Goal: Task Accomplishment & Management: Manage account settings

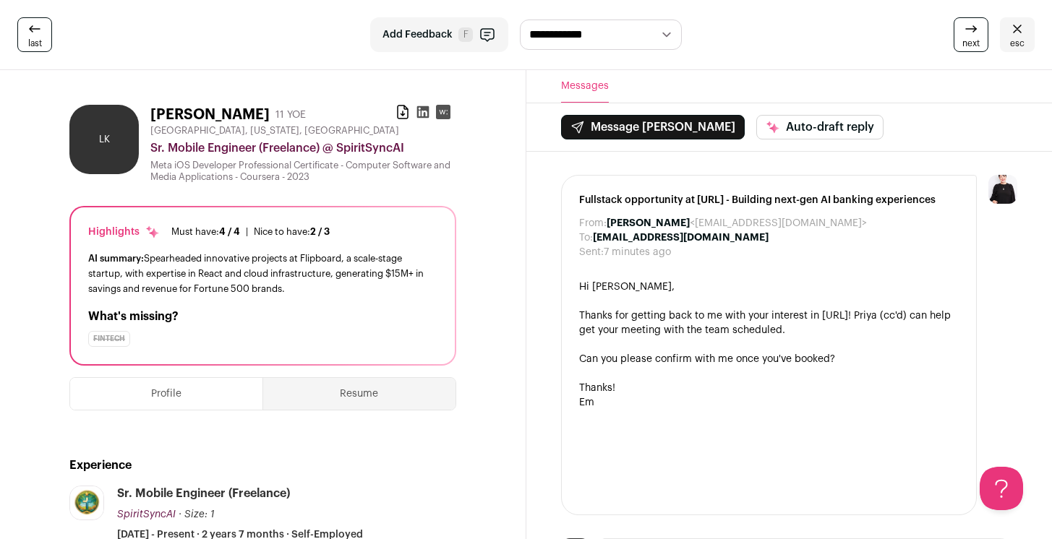
click at [37, 34] on icon at bounding box center [34, 28] width 17 height 17
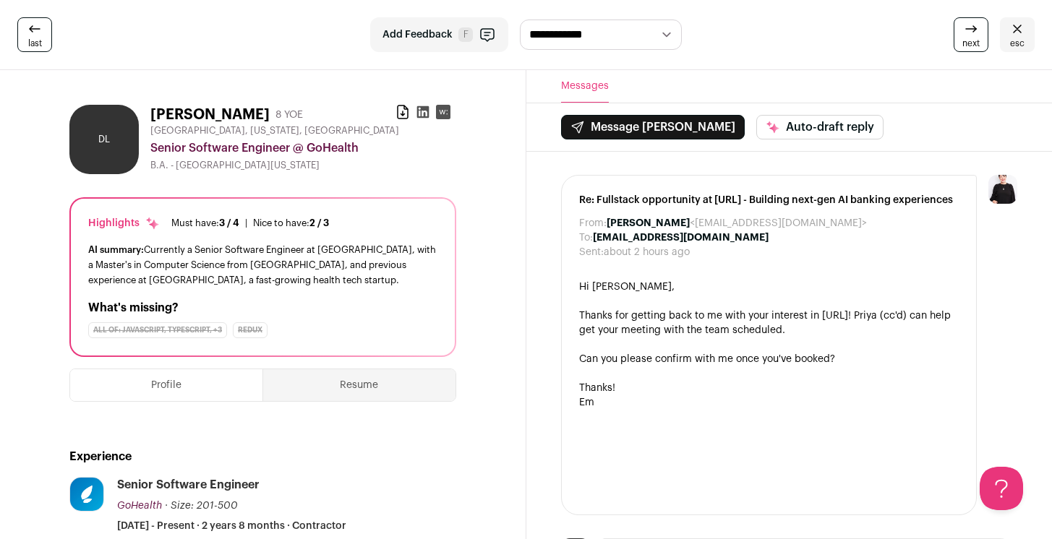
click at [46, 33] on link "last" at bounding box center [34, 34] width 35 height 35
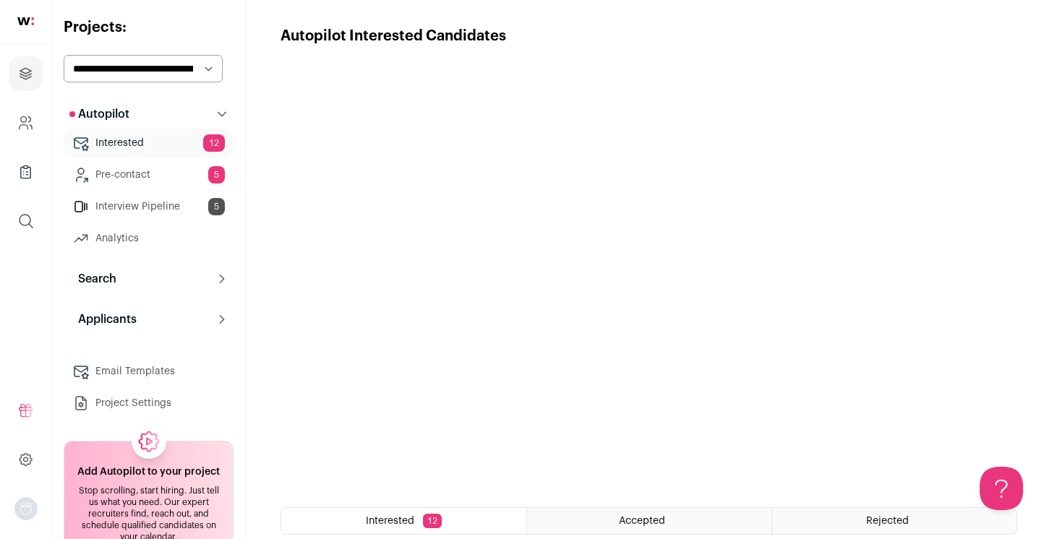
click at [127, 144] on link "Interested 12" at bounding box center [149, 143] width 170 height 29
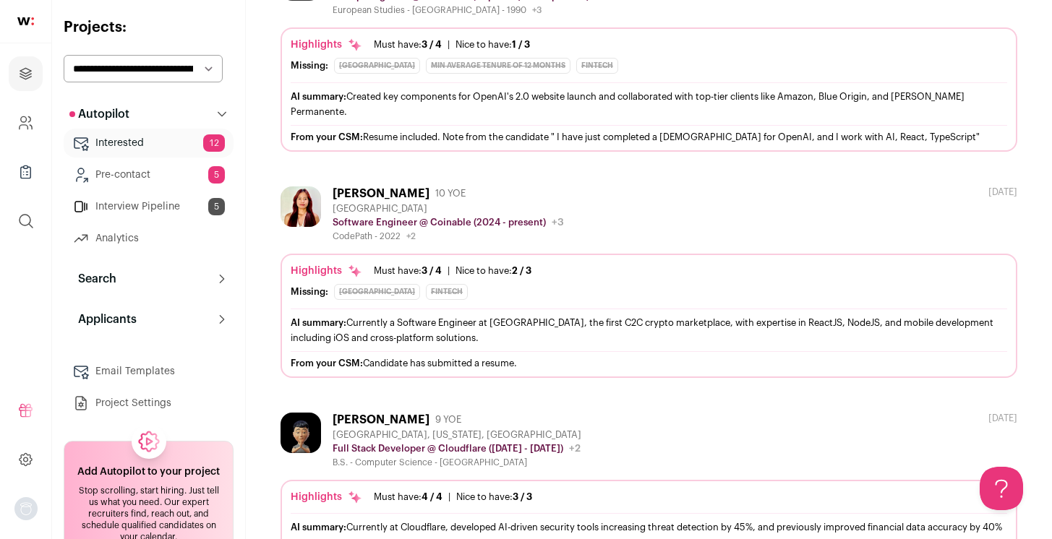
scroll to position [2415, 0]
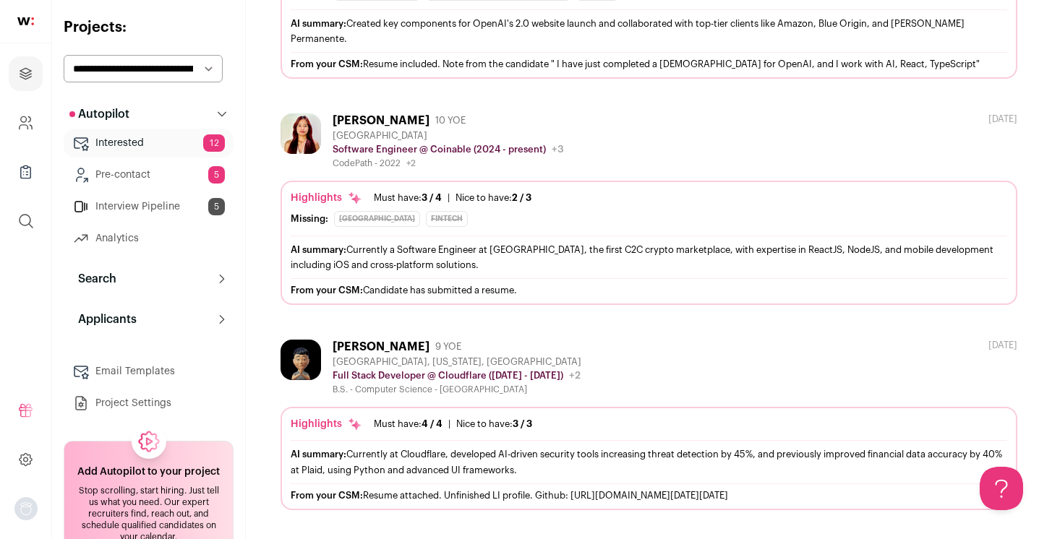
click at [633, 371] on div "Samjot Singh 9 YOE Menlo Park, California, United States Full Stack Developer @…" at bounding box center [648, 368] width 737 height 56
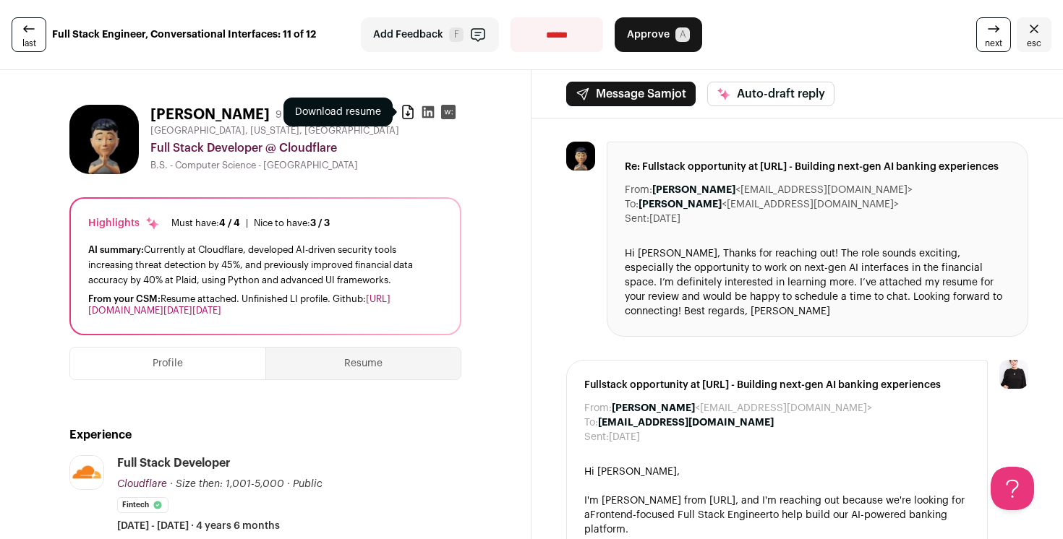
click at [400, 109] on icon at bounding box center [407, 112] width 14 height 14
click at [984, 25] on icon at bounding box center [992, 28] width 17 height 17
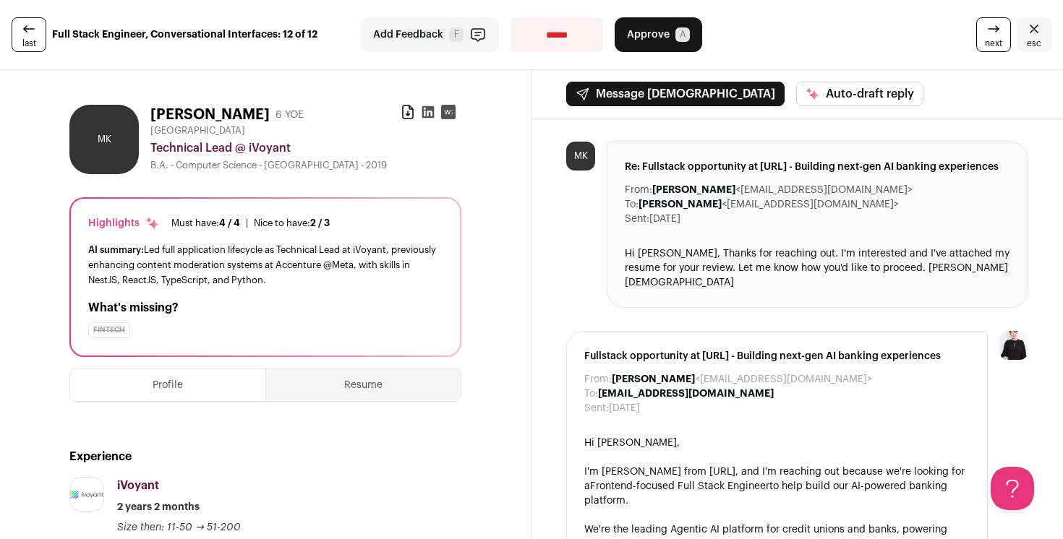
click at [354, 385] on button "Resume" at bounding box center [363, 385] width 194 height 32
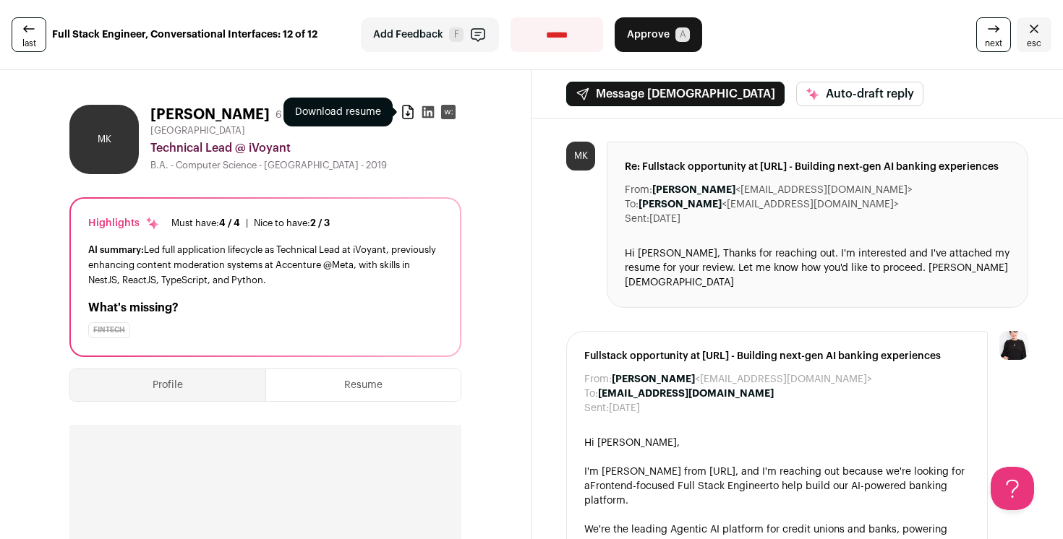
click at [401, 113] on icon at bounding box center [407, 112] width 14 height 14
